Goal: Task Accomplishment & Management: Complete application form

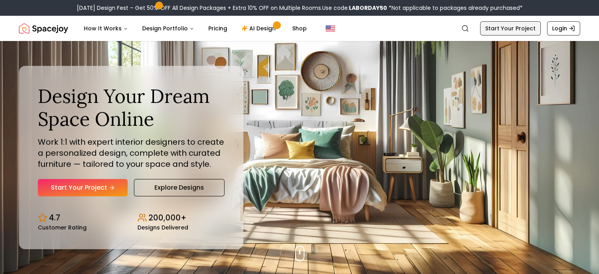
click at [501, 35] on link "Start Your Project" at bounding box center [510, 28] width 61 height 14
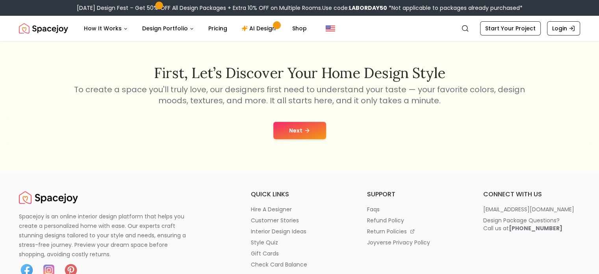
scroll to position [115, 0]
click at [305, 129] on icon at bounding box center [307, 130] width 6 height 6
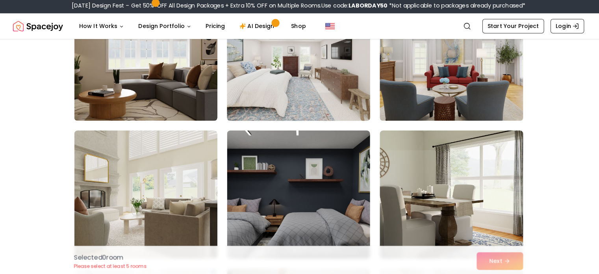
scroll to position [112, 0]
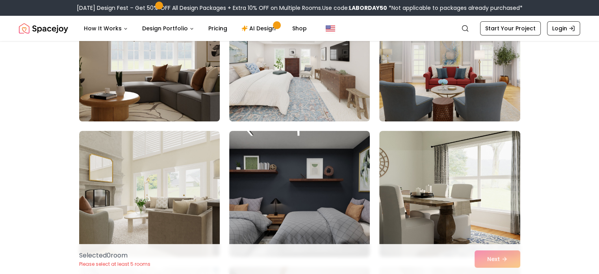
click at [196, 102] on img at bounding box center [150, 58] width 148 height 132
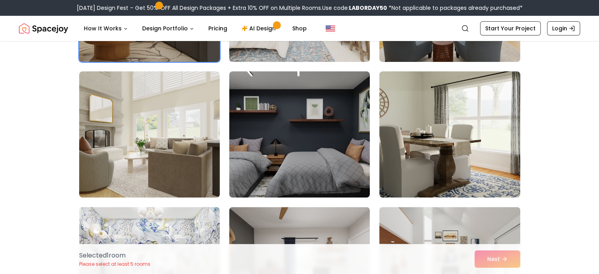
scroll to position [265, 0]
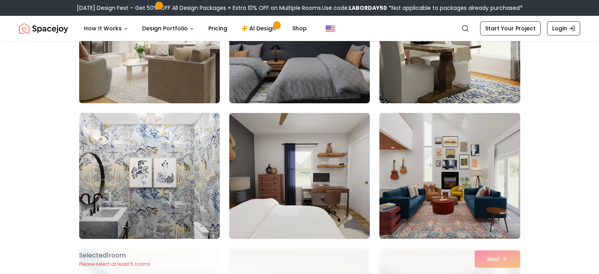
click at [184, 85] on img at bounding box center [150, 40] width 148 height 132
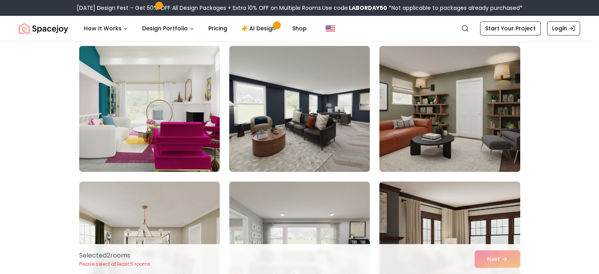
scroll to position [468, 0]
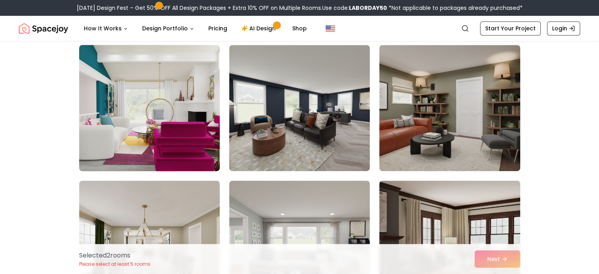
click at [181, 134] on img at bounding box center [150, 108] width 148 height 132
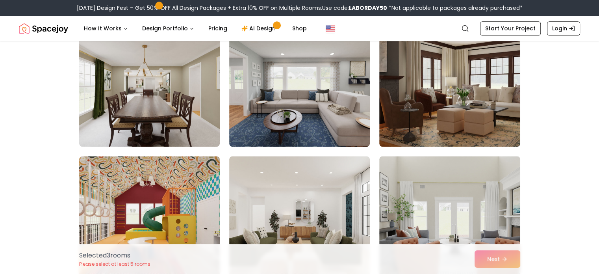
scroll to position [627, 0]
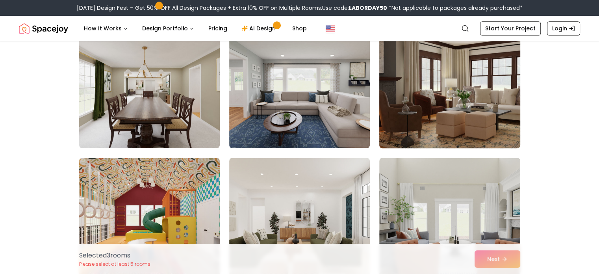
click at [449, 132] on img at bounding box center [450, 85] width 148 height 132
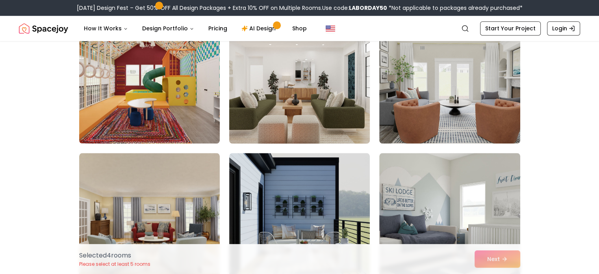
click at [307, 100] on img at bounding box center [300, 80] width 148 height 132
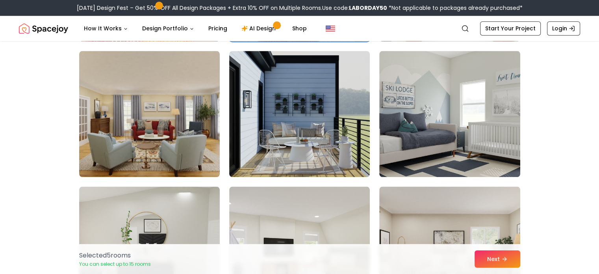
scroll to position [870, 0]
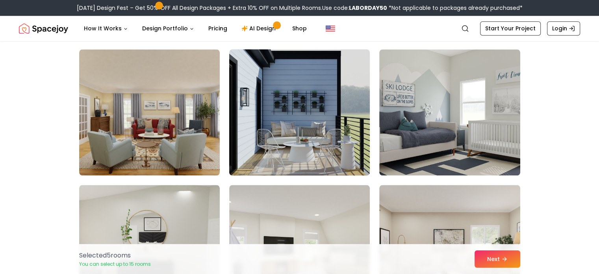
click at [306, 122] on img at bounding box center [300, 112] width 148 height 132
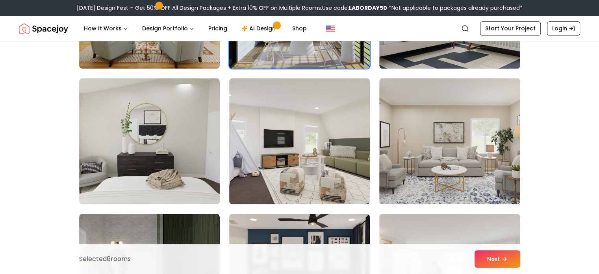
scroll to position [996, 0]
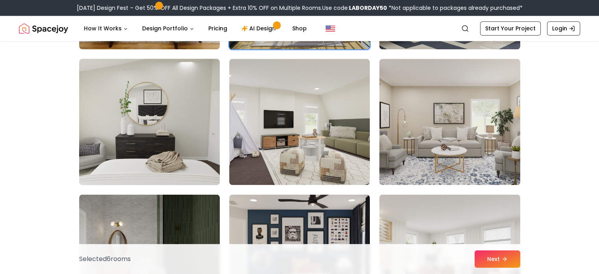
click at [176, 148] on img at bounding box center [150, 122] width 148 height 132
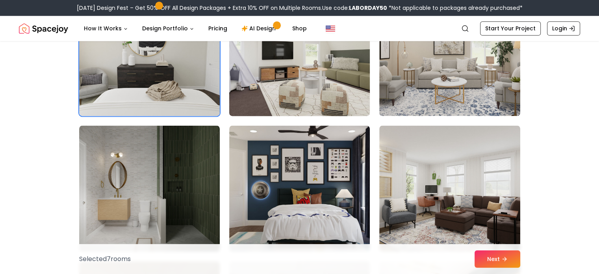
scroll to position [1066, 0]
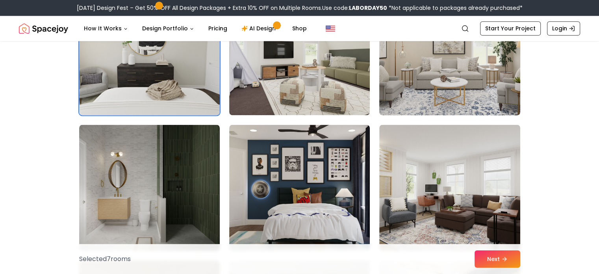
click at [420, 86] on img at bounding box center [450, 52] width 148 height 132
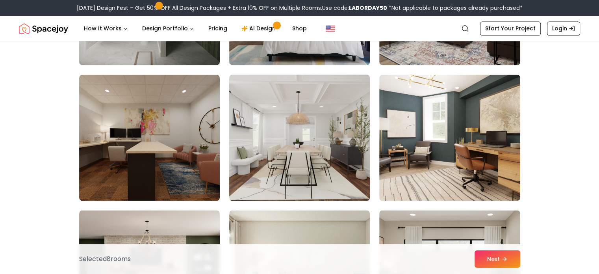
click at [319, 154] on img at bounding box center [300, 137] width 148 height 132
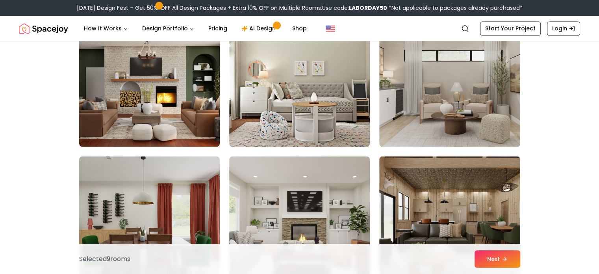
scroll to position [1442, 0]
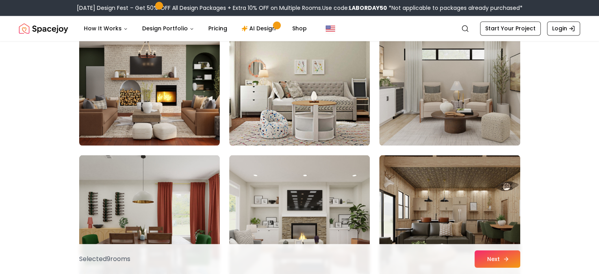
click at [485, 253] on button "Next" at bounding box center [497, 258] width 46 height 17
